Goal: Go to known website: Go to known website

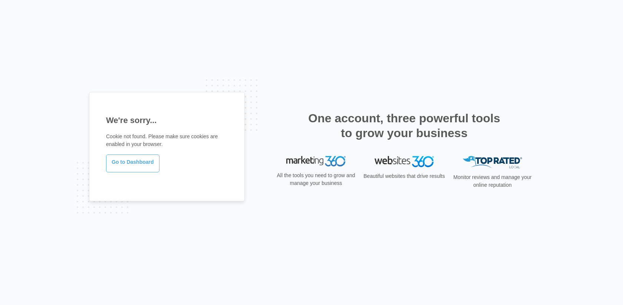
click at [145, 163] on link "Go to Dashboard" at bounding box center [132, 164] width 53 height 18
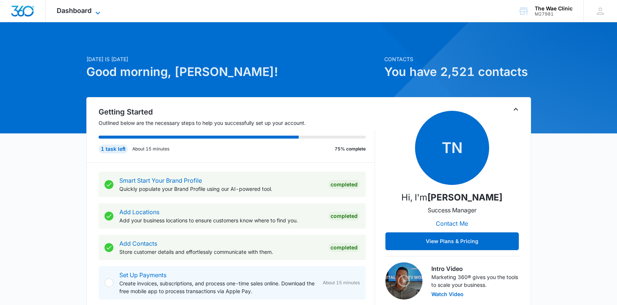
click at [101, 12] on icon at bounding box center [97, 13] width 9 height 9
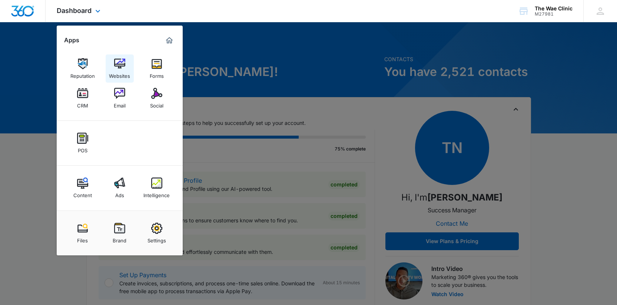
click at [119, 63] on img at bounding box center [119, 63] width 11 height 11
